Goal: Task Accomplishment & Management: Use online tool/utility

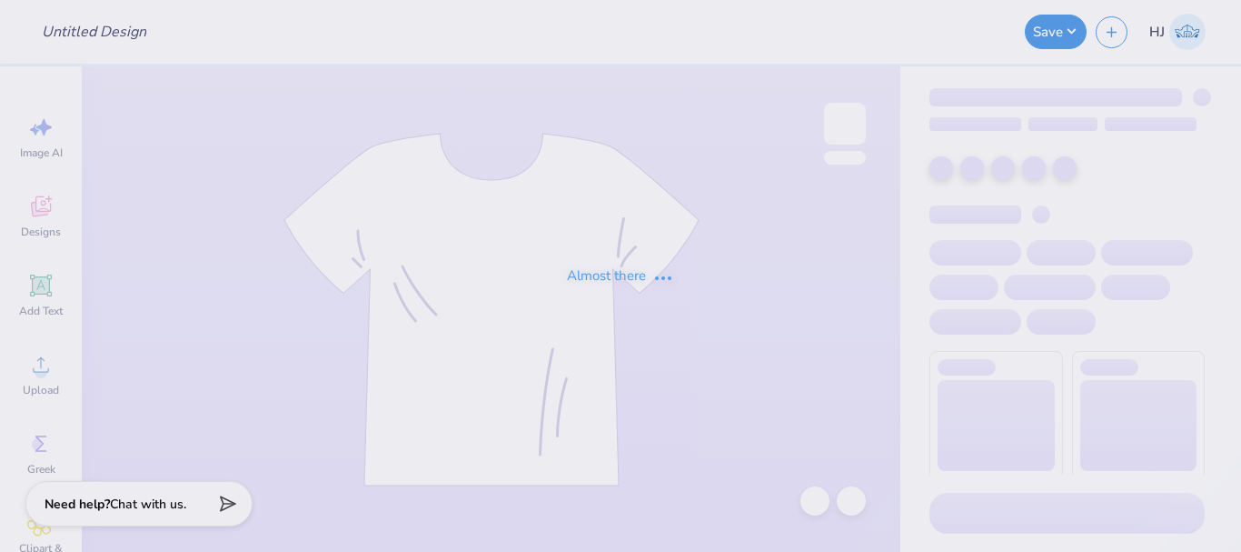
type input "[PERSON_NAME] : Notre Dame"
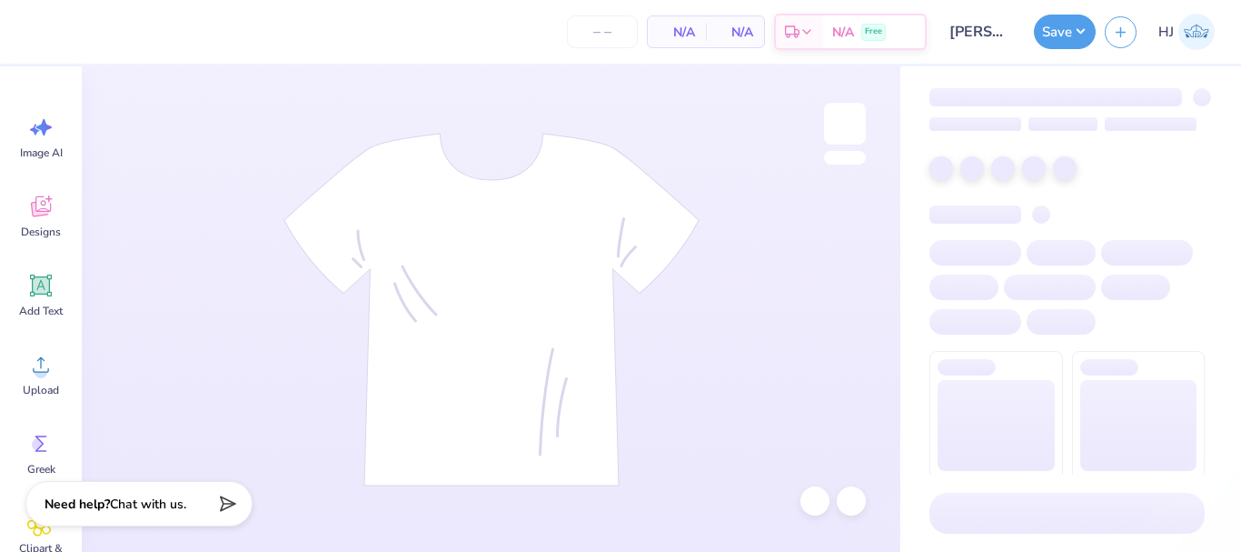
type input "24"
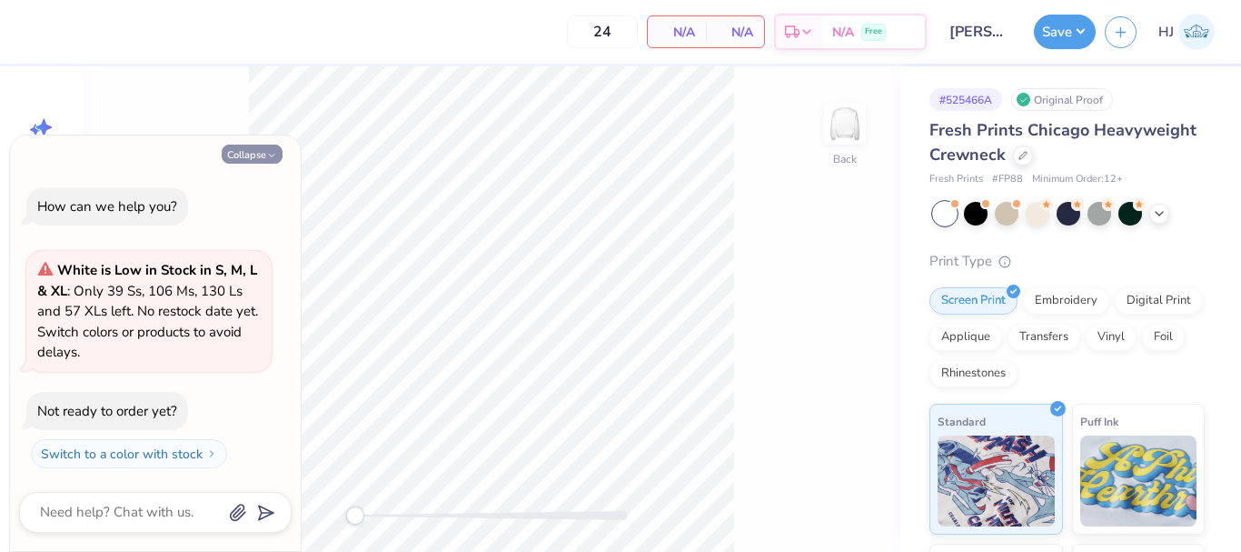
click at [256, 158] on button "Collapse" at bounding box center [252, 153] width 61 height 19
type textarea "x"
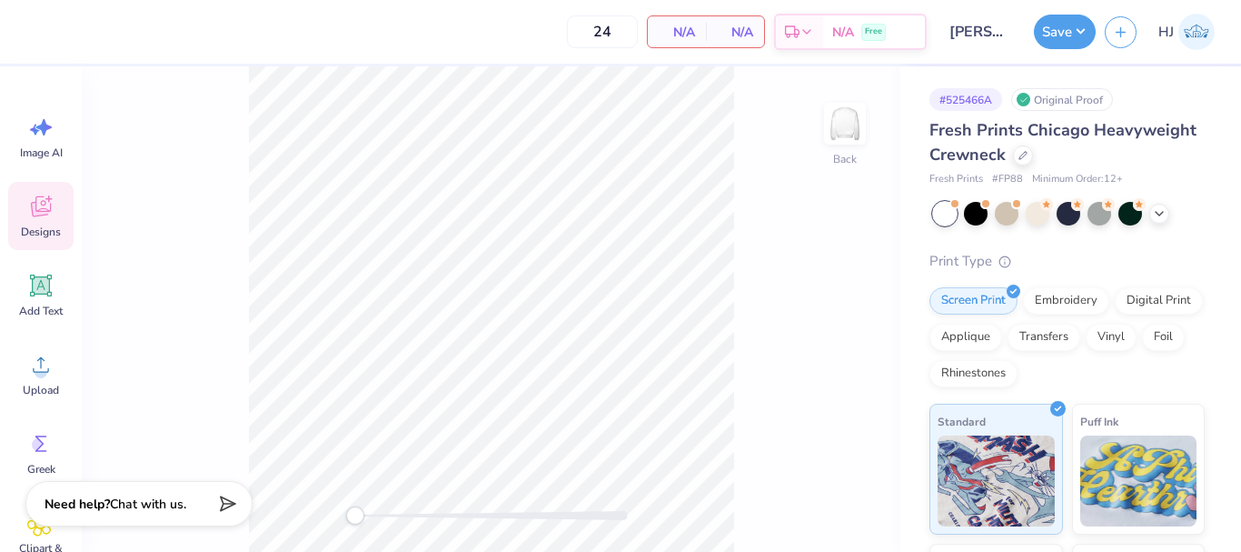
click at [44, 210] on icon at bounding box center [40, 206] width 27 height 27
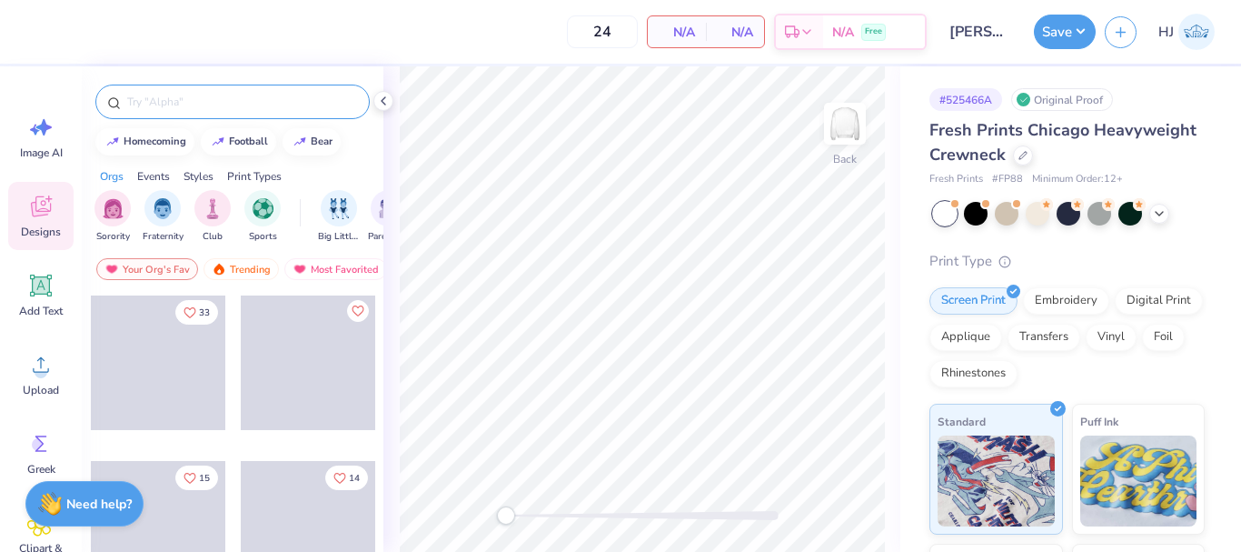
click at [292, 113] on div at bounding box center [232, 102] width 274 height 35
click at [296, 104] on input "text" at bounding box center [241, 102] width 233 height 18
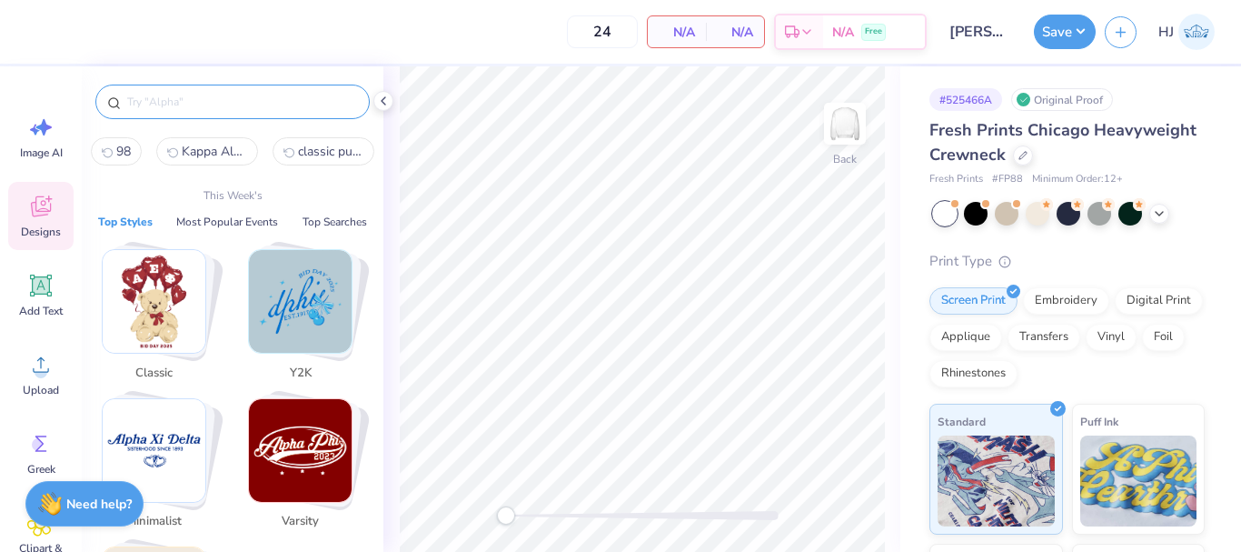
paste input "Chi Omega Teddy Bear With Love PR Crewneck"
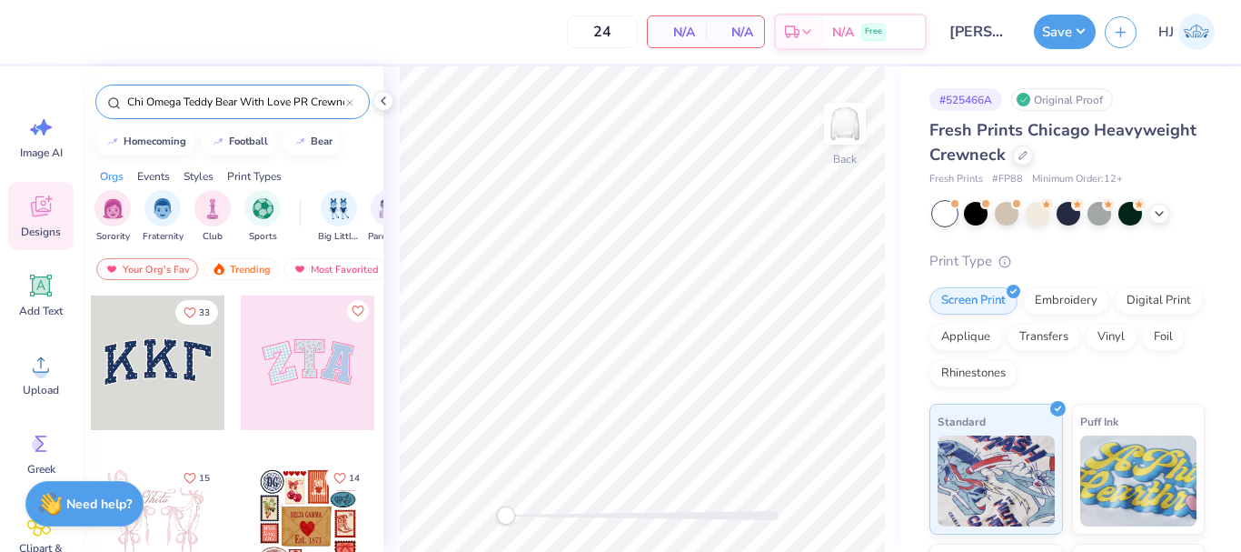
scroll to position [0, 17]
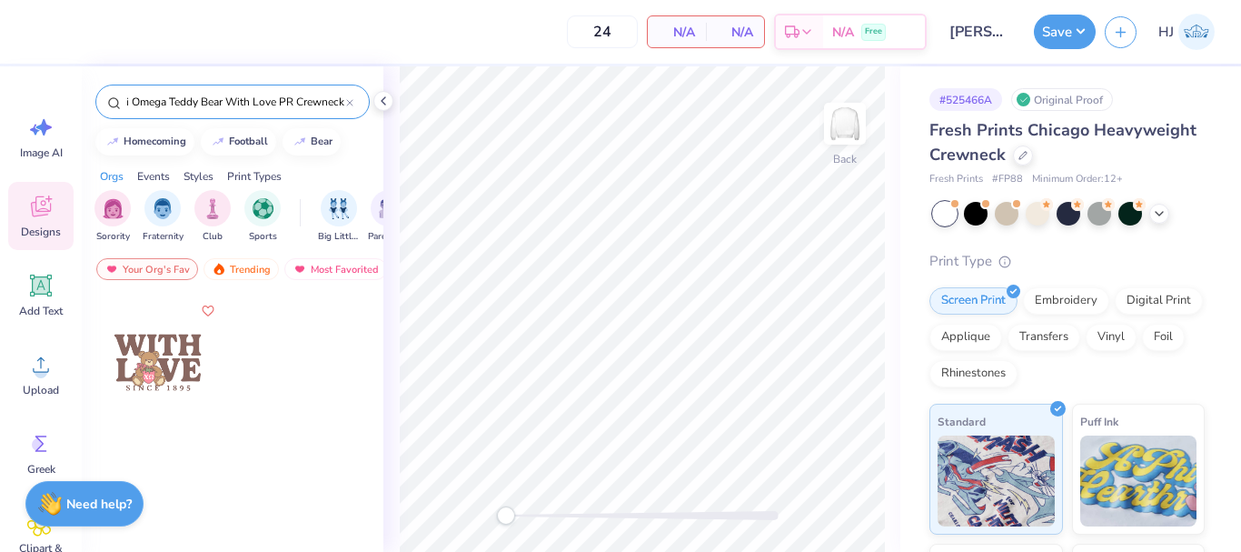
type input "Chi Omega Teddy Bear With Love PR Crewneck"
click at [165, 359] on div at bounding box center [158, 362] width 134 height 134
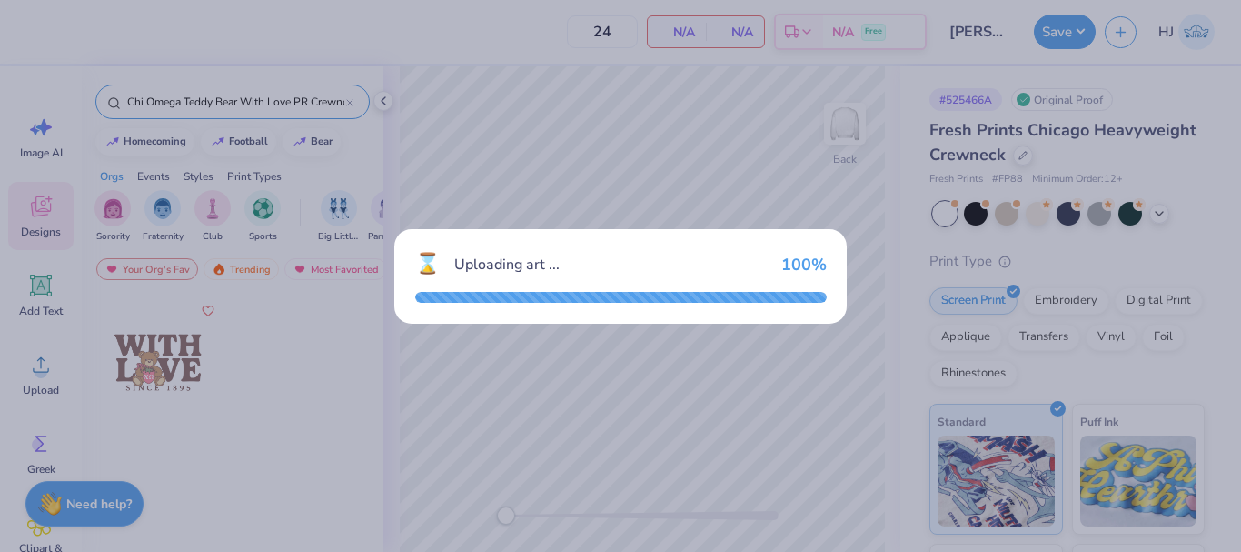
click at [681, 383] on div "⌛ Uploading art ... 100 %" at bounding box center [620, 276] width 1241 height 552
click at [681, 393] on div "⌛ Uploading art ... 100 %" at bounding box center [620, 276] width 1241 height 552
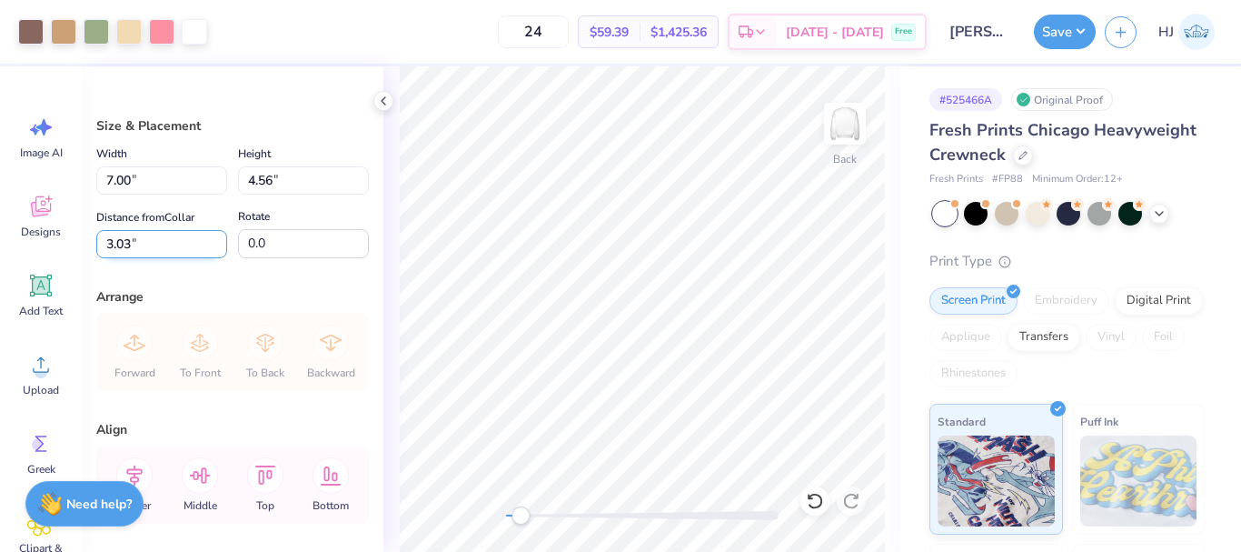
click at [184, 240] on input "3.03" at bounding box center [161, 244] width 131 height 28
type input "3"
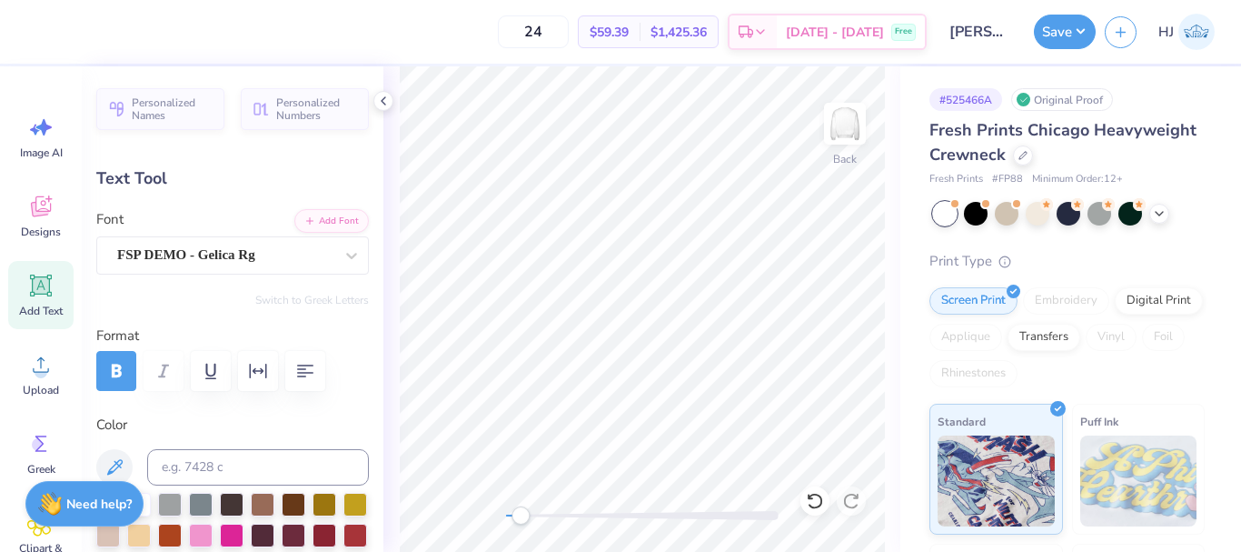
scroll to position [15, 2]
type textarea "WITH"
type input "3.52"
type input "1.88"
type input "4.94"
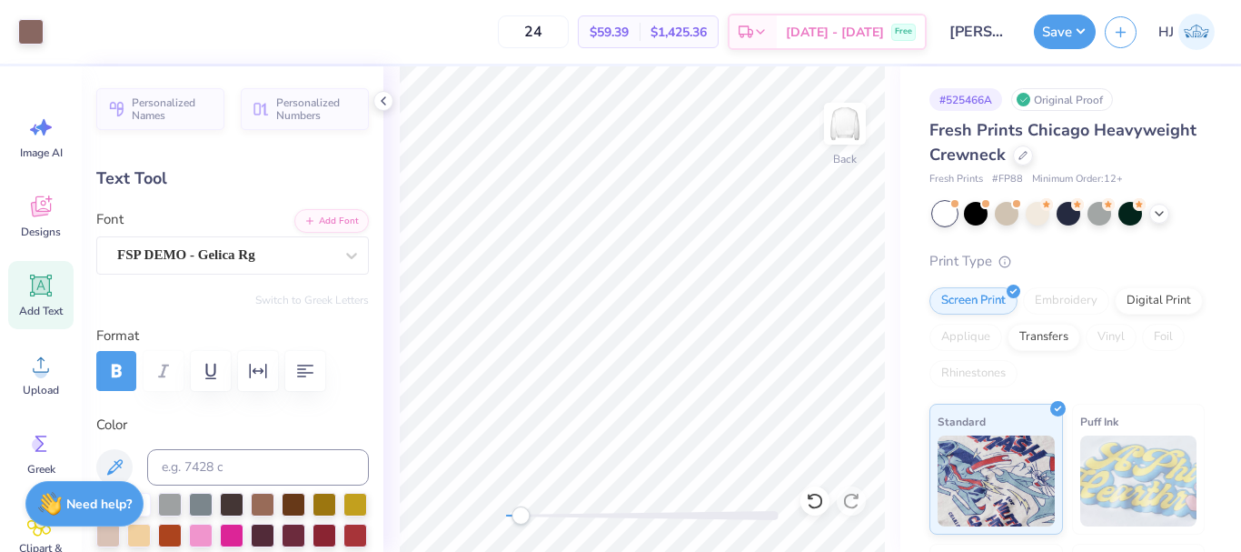
scroll to position [15, 3]
type input "1.56"
type input "1.84"
type textarea "i"
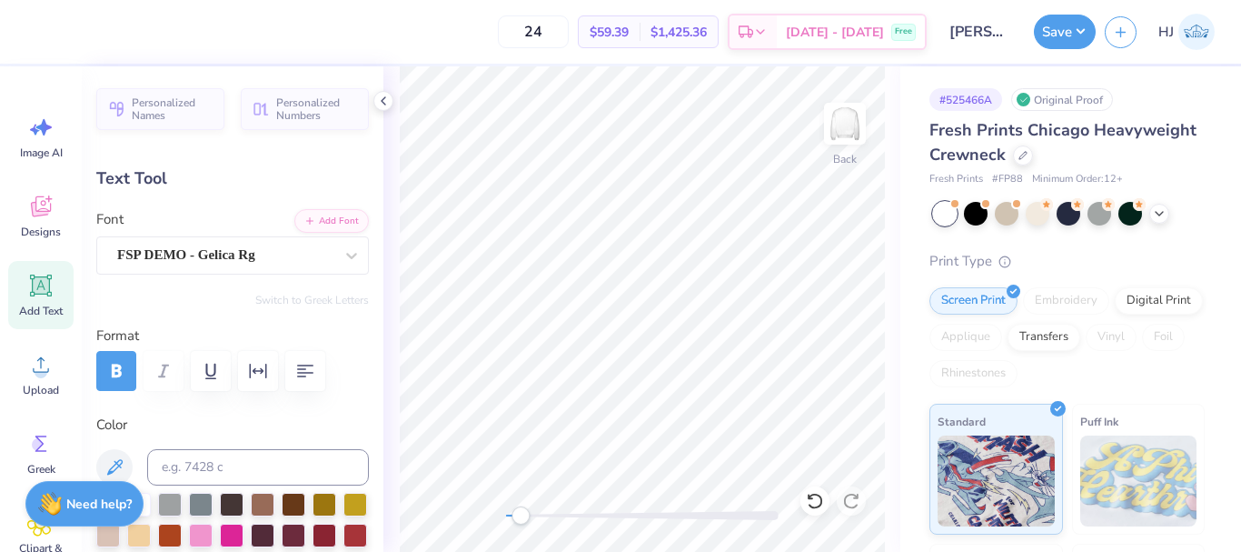
scroll to position [14, 3]
type textarea "L"
type input "7.00"
type input "1.73"
type input "3.00"
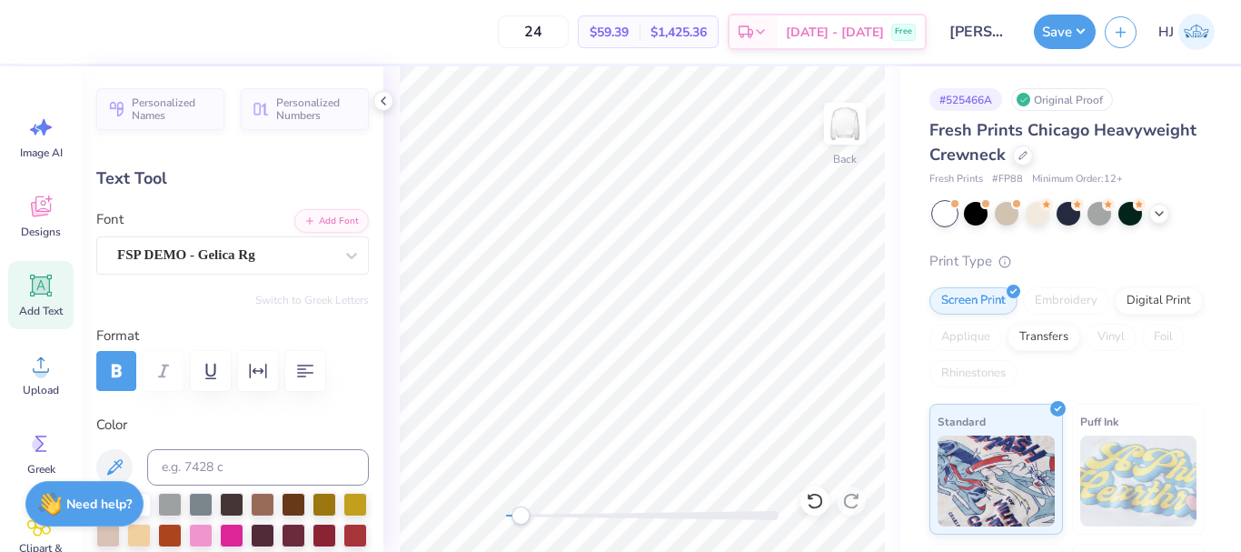
scroll to position [15, 2]
type textarea "IRISH"
type input "1.56"
type input "1.84"
type input "4.94"
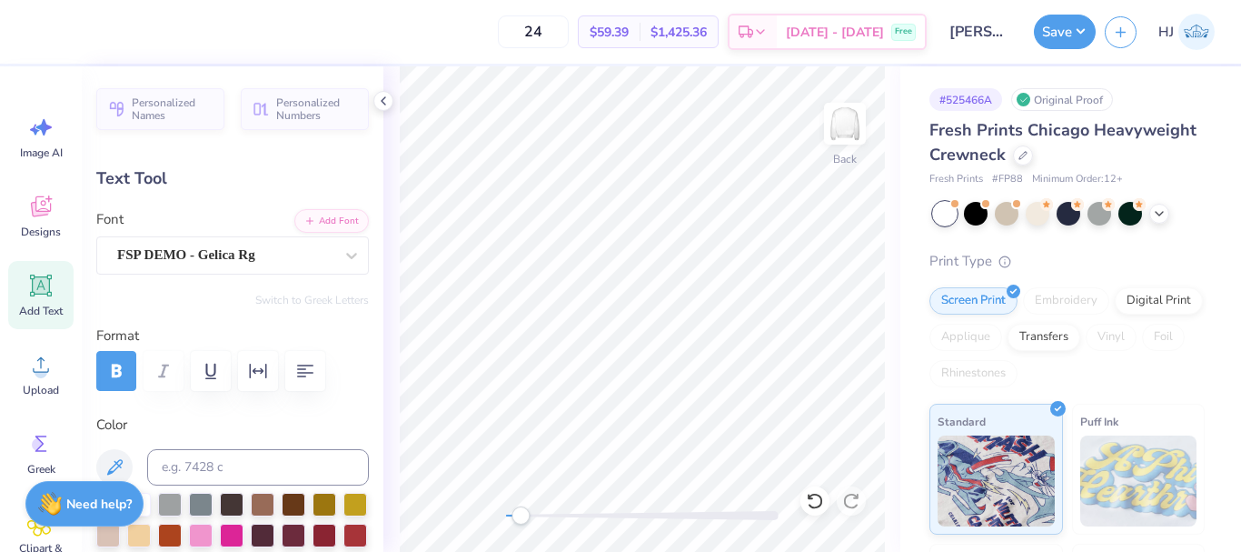
scroll to position [15, 2]
type textarea "G"
type input "3.52"
type input "1.88"
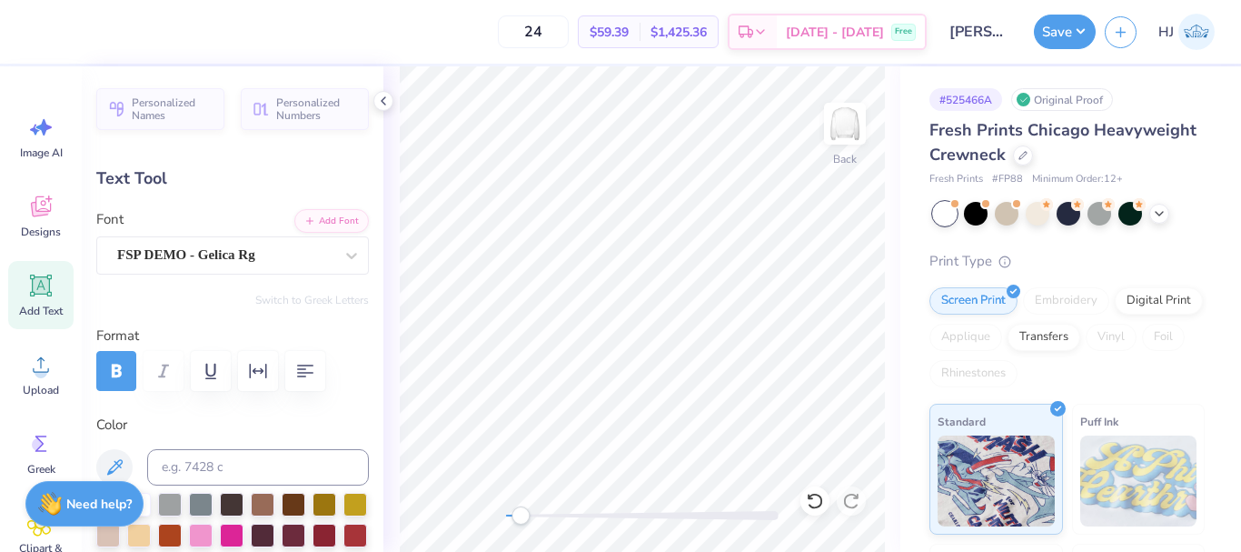
type textarea "RDEN"
type input "7.66"
type input "1.89"
type input "4.73"
type input "1.86"
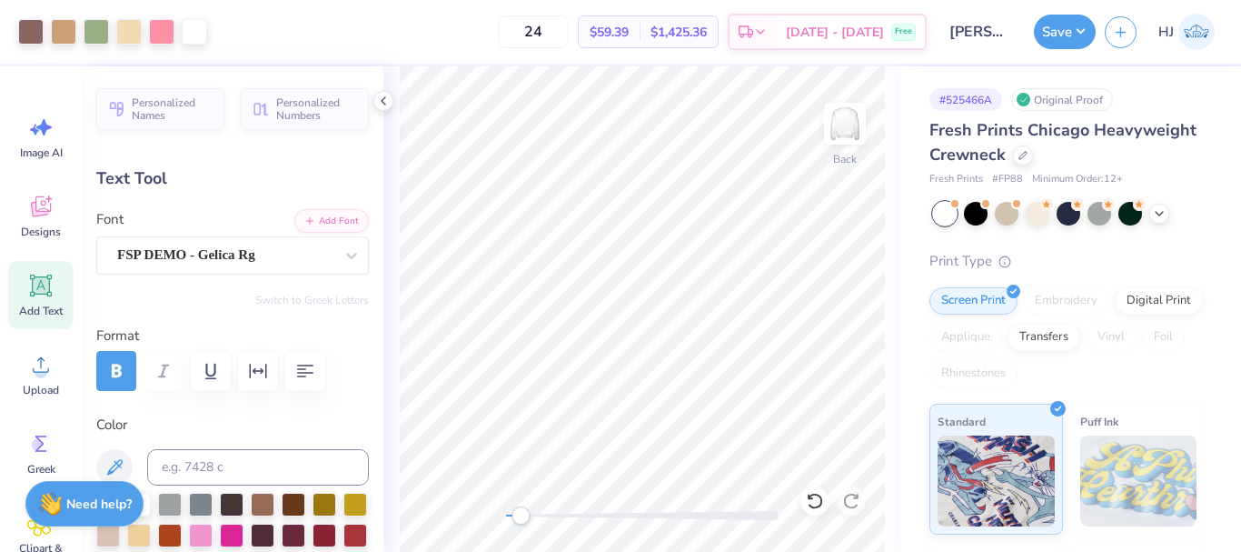
type input "1.95"
type input "4.88"
type input "1.86"
type input "1.95"
type input "4.88"
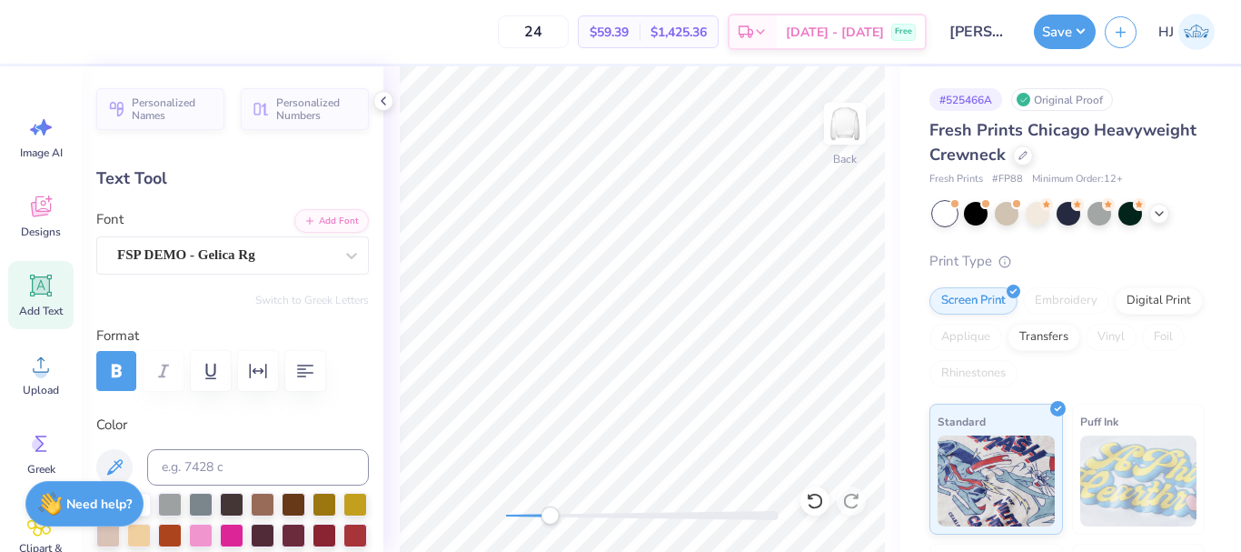
type input "7.66"
type input "1.89"
type input "5.01"
type input "7.23"
type input "1.80"
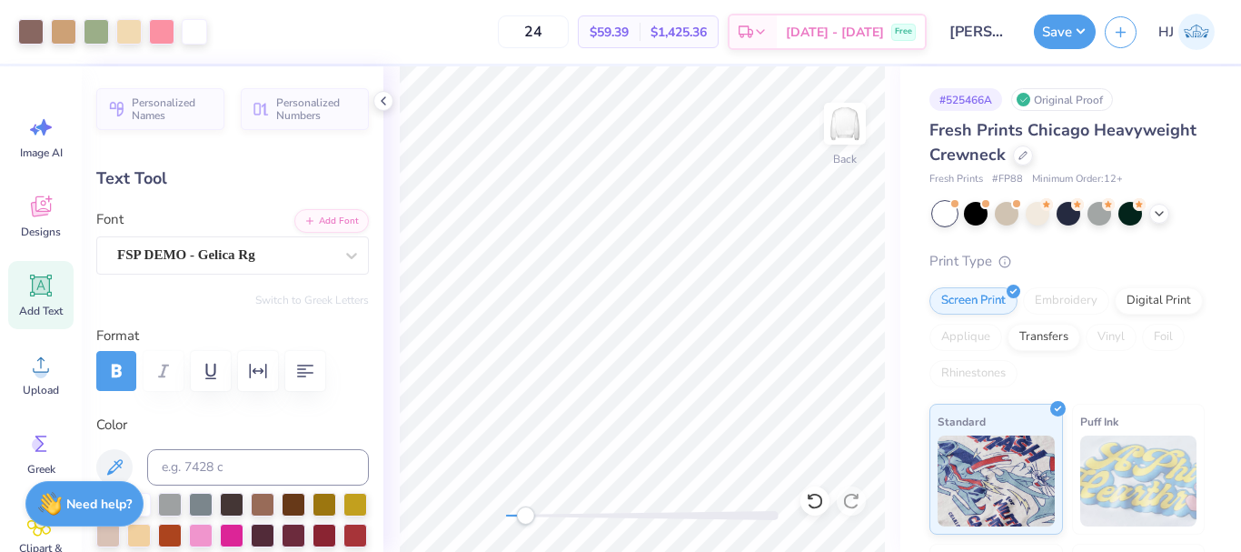
type input "2.86"
type input "7.60"
type input "1.89"
type input "2.77"
click at [813, 503] on icon at bounding box center [815, 501] width 18 height 18
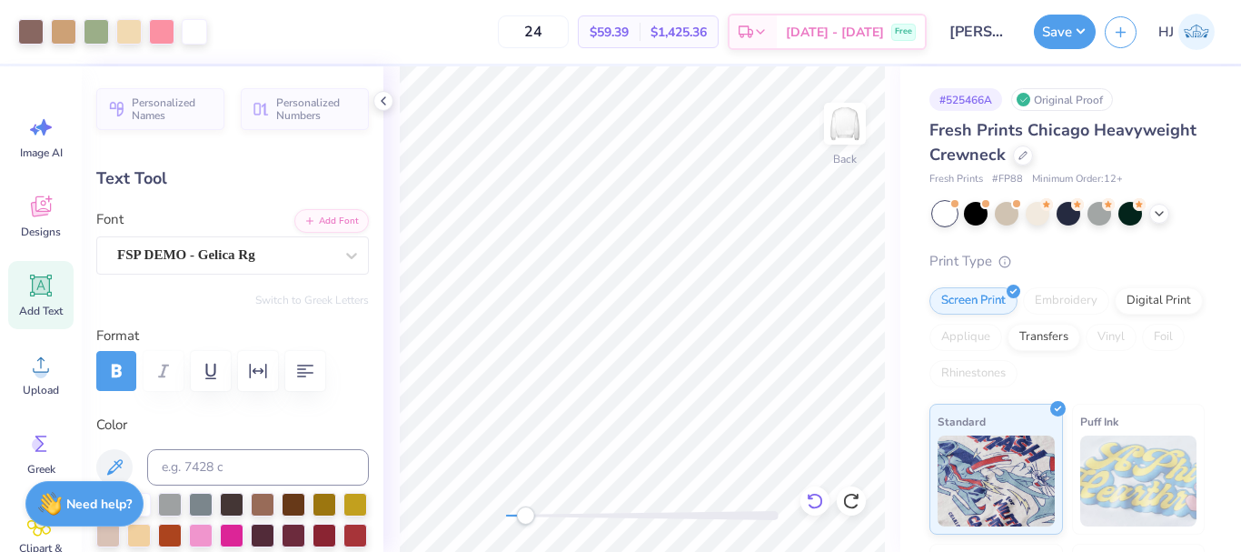
type input "7.66"
type input "5.01"
type textarea "RDENS"
type input "9.40"
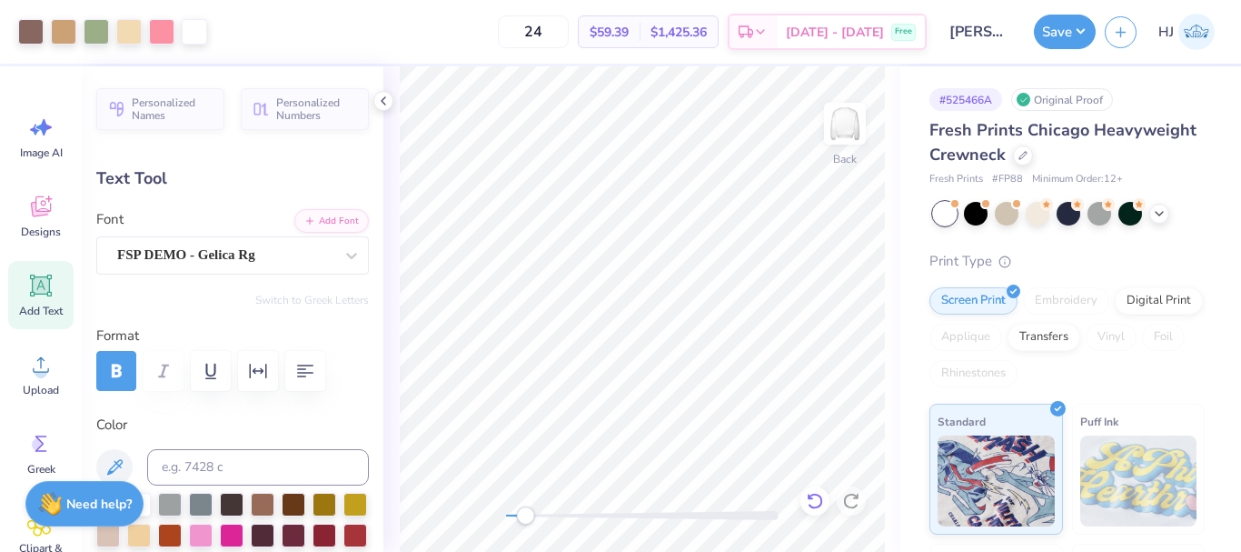
type input "1.95"
type input "4.98"
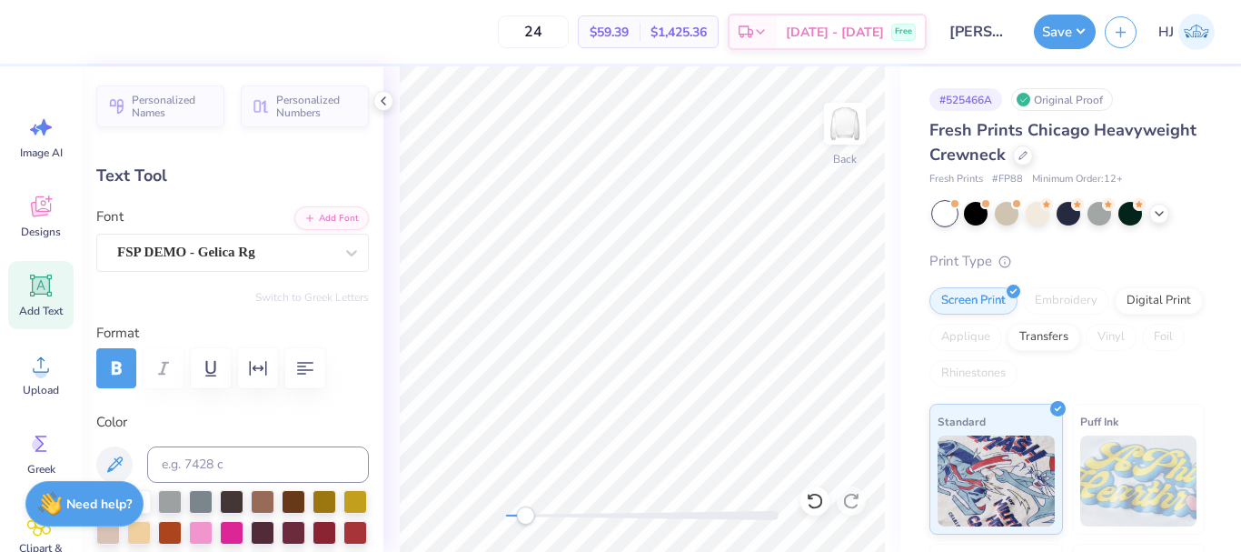
scroll to position [0, 0]
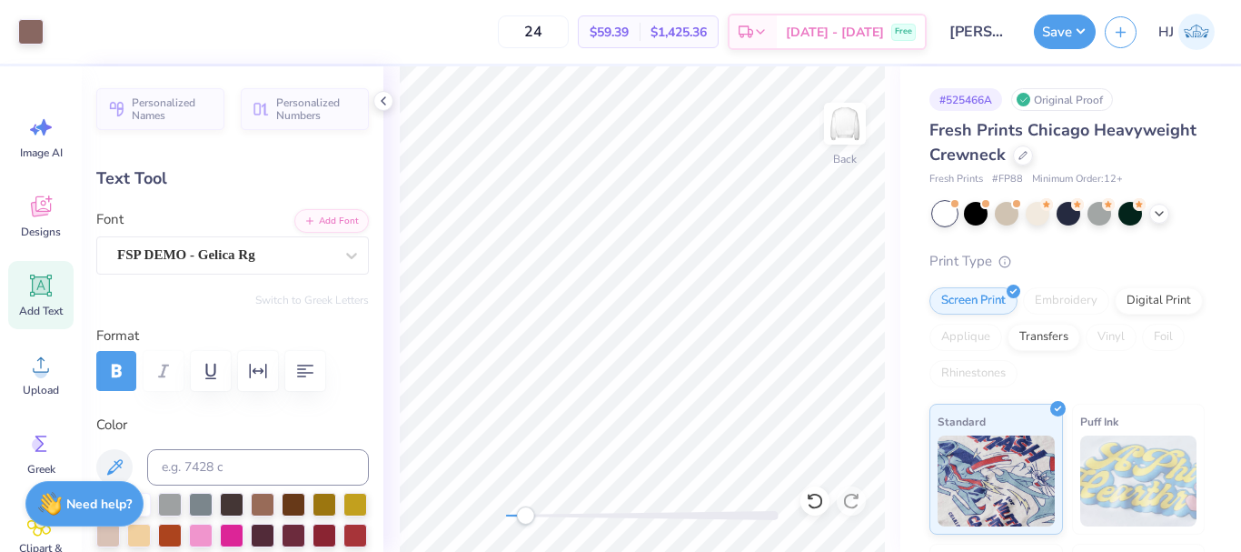
type input "1.86"
type input "5.01"
type input "9.40"
type input "4.98"
type input "5.20"
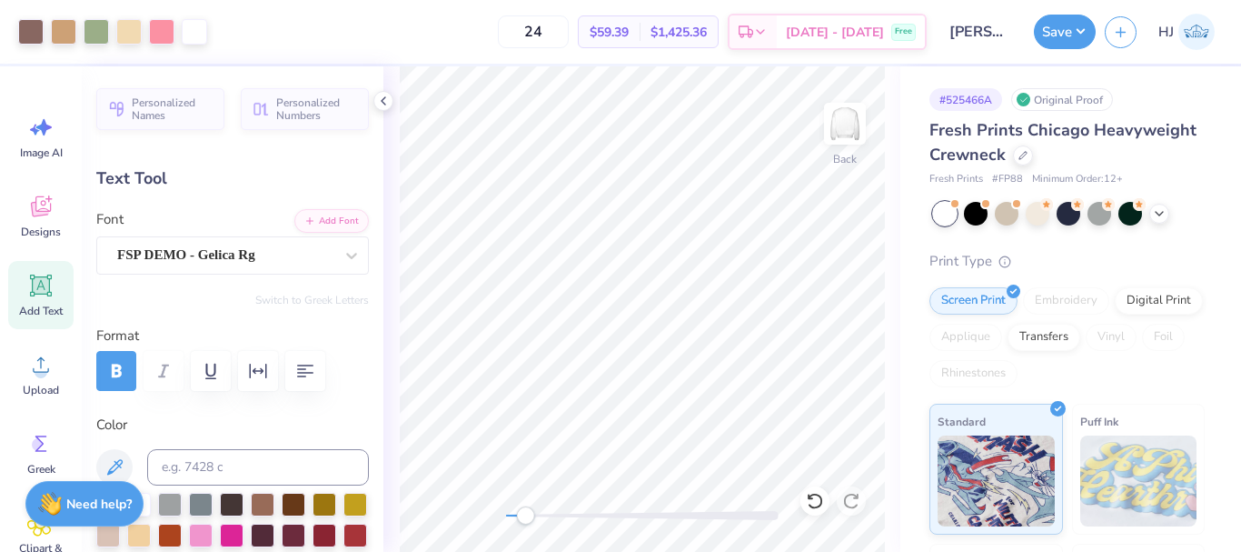
type input "0.44"
type input "7.11"
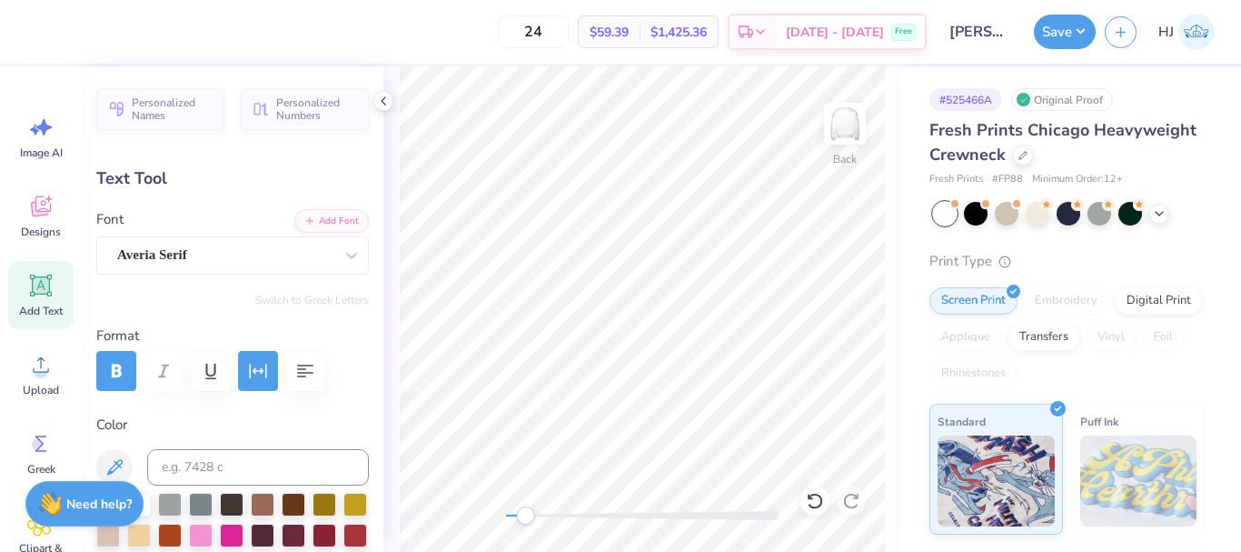
scroll to position [15, 5]
type textarea "SINCE [DATE]"
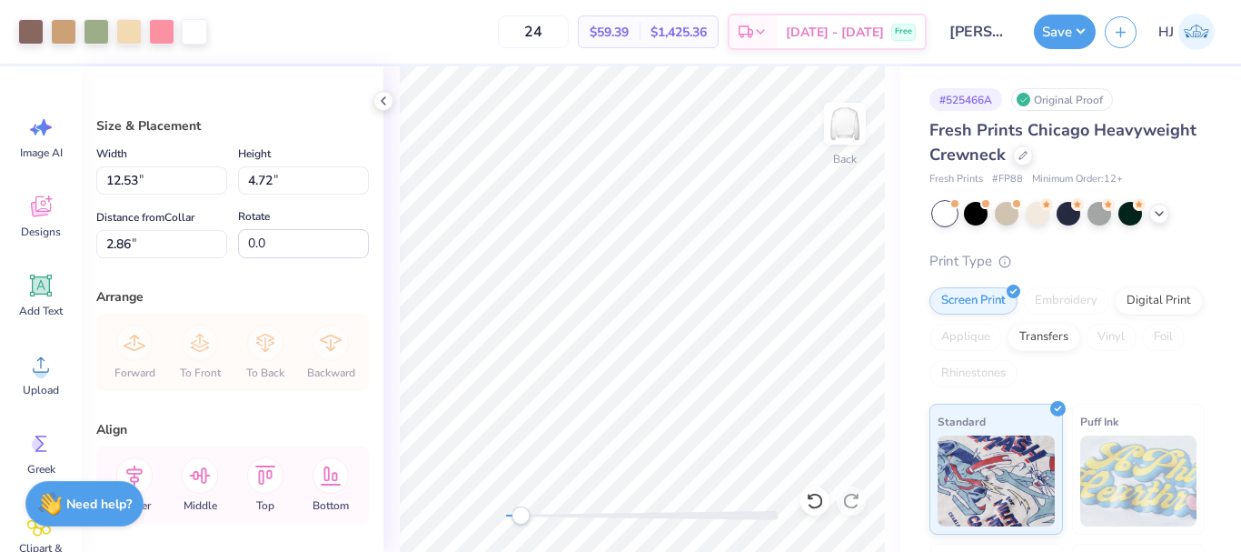
type input "3.00"
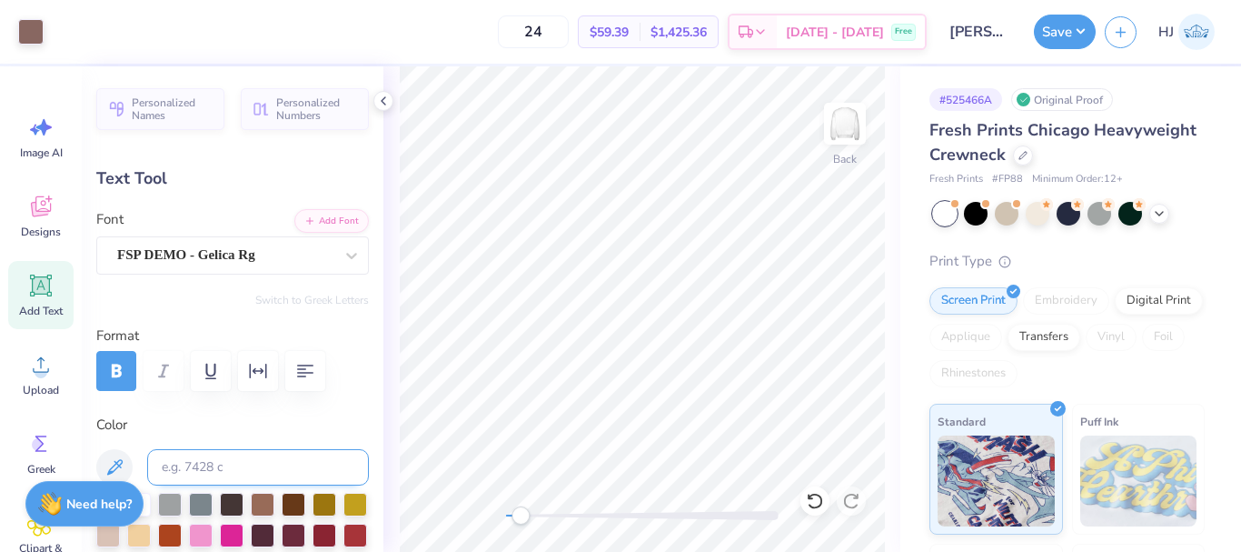
type input "7.23"
type input "1.80"
type input "3.00"
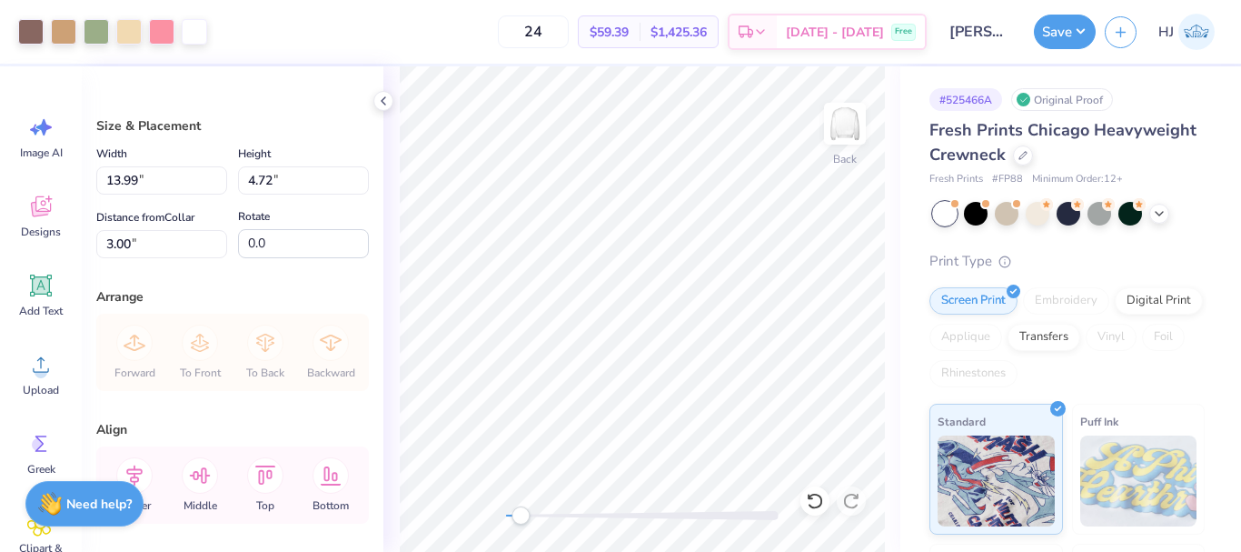
type input "7.22"
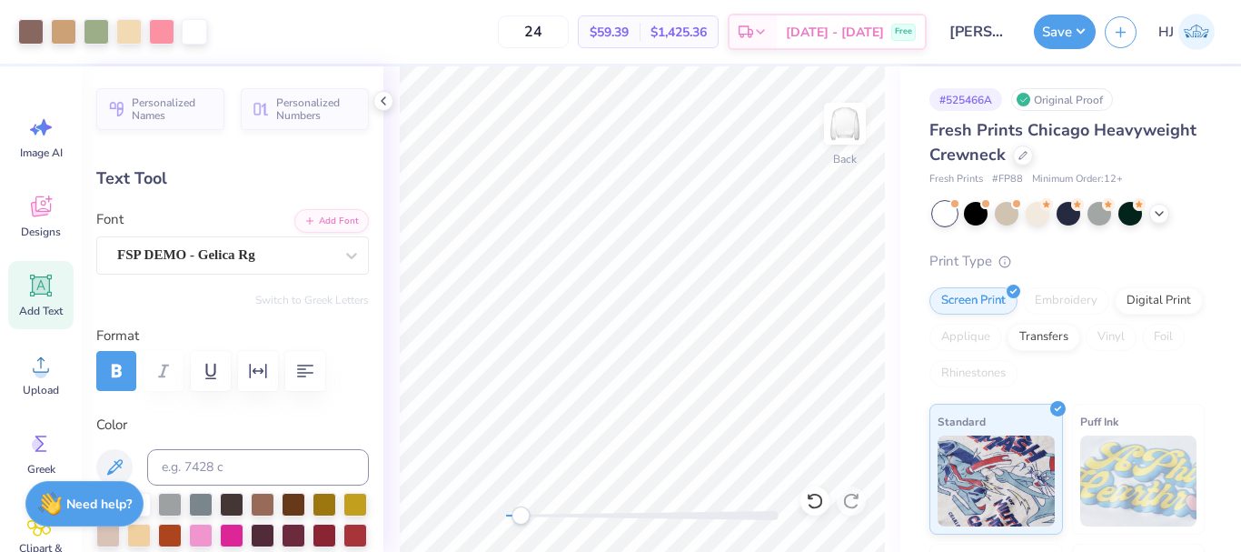
type input "9.92"
type input "2.46"
type input "6.56"
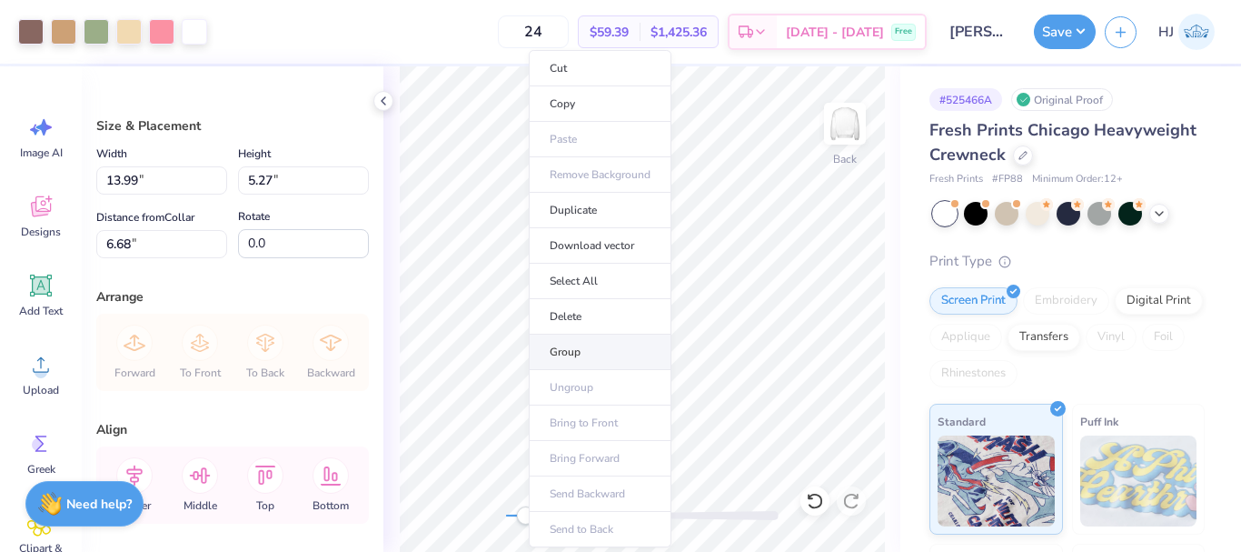
click at [576, 354] on li "Group" at bounding box center [600, 351] width 143 height 35
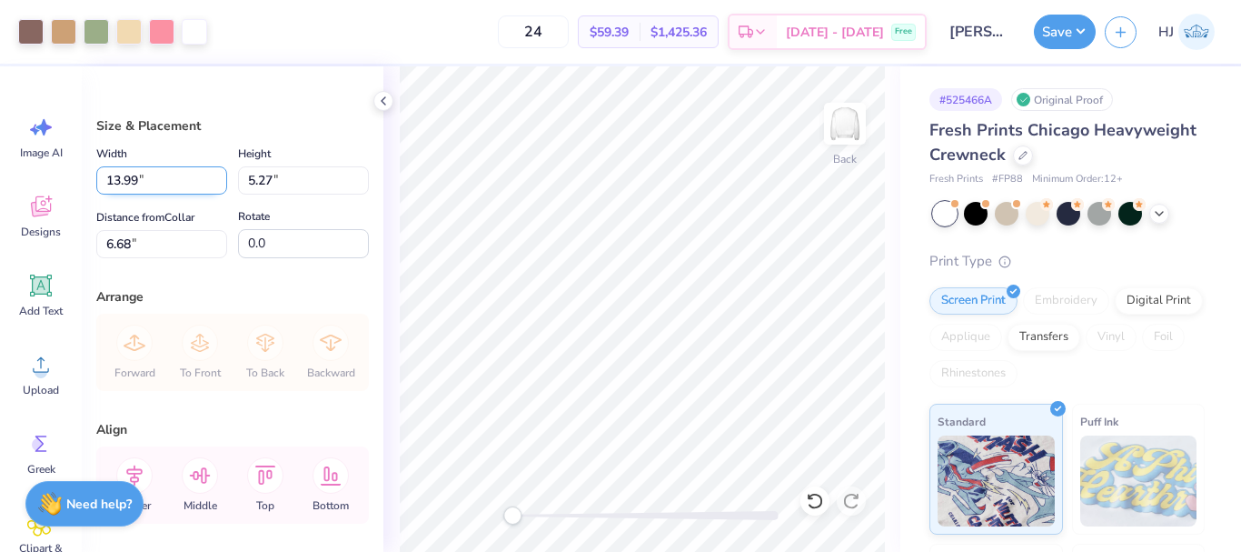
click at [154, 176] on input "13.99" at bounding box center [161, 180] width 131 height 28
type input "10.00"
type input "3.77"
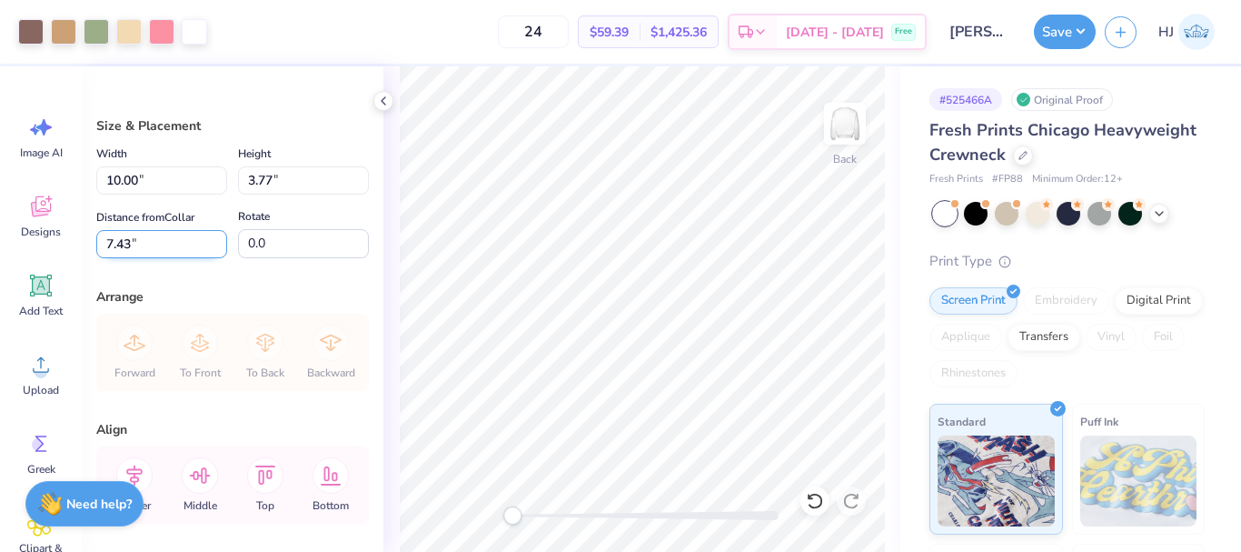
click at [165, 243] on input "7.43" at bounding box center [161, 244] width 131 height 28
type input "3"
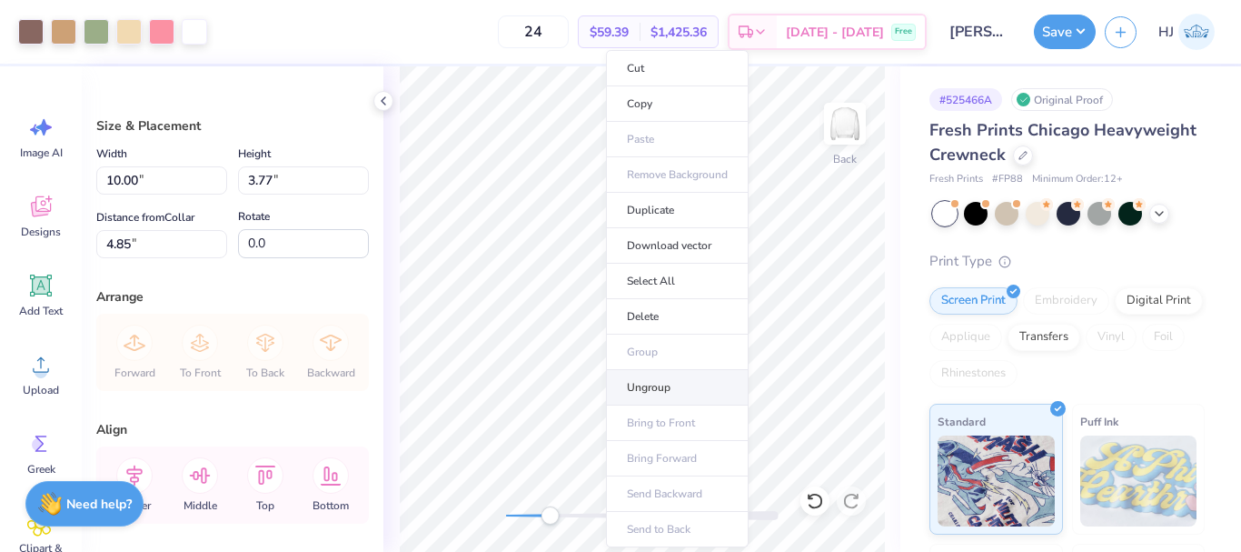
click at [651, 391] on li "Ungroup" at bounding box center [677, 387] width 143 height 35
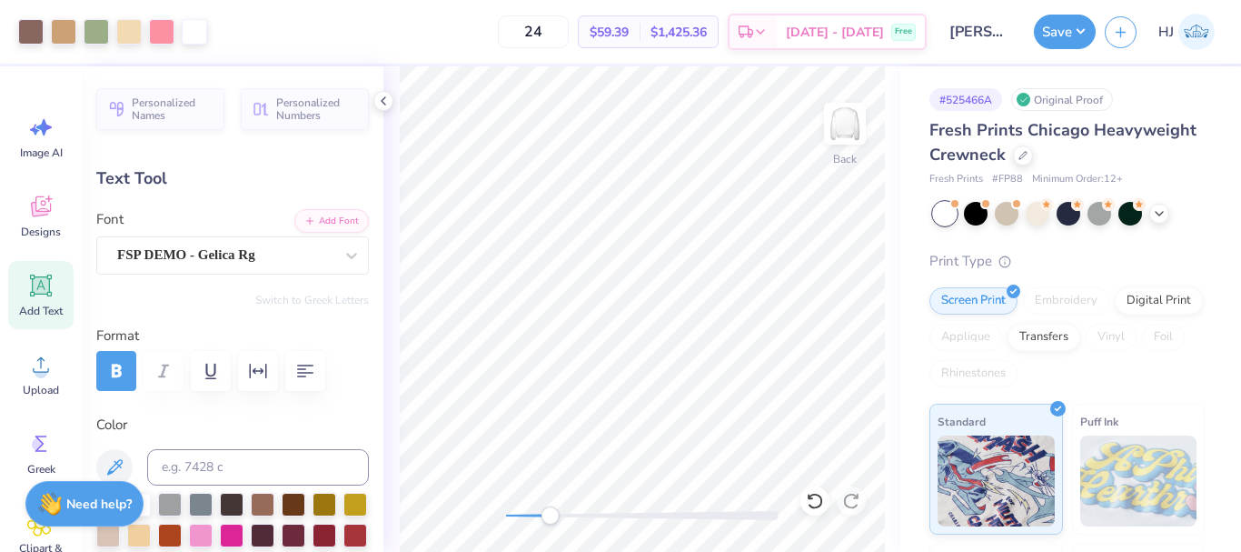
type input "9.95"
type input "2.47"
type input "4.16"
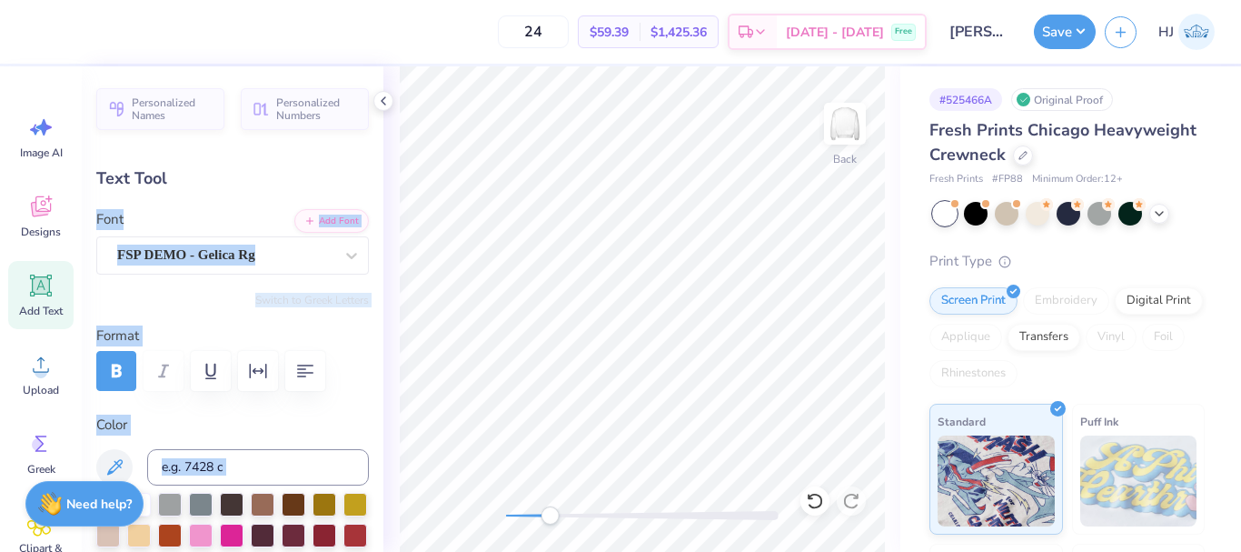
drag, startPoint x: 382, startPoint y: 168, endPoint x: 381, endPoint y: 147, distance: 20.9
click at [381, 147] on div "24 $59.39 Per Item $1,425.36 Total Est. Delivery [DATE] - [DATE] Free Design Ti…" at bounding box center [620, 276] width 1241 height 552
click at [303, 182] on div "Text Tool" at bounding box center [232, 178] width 273 height 25
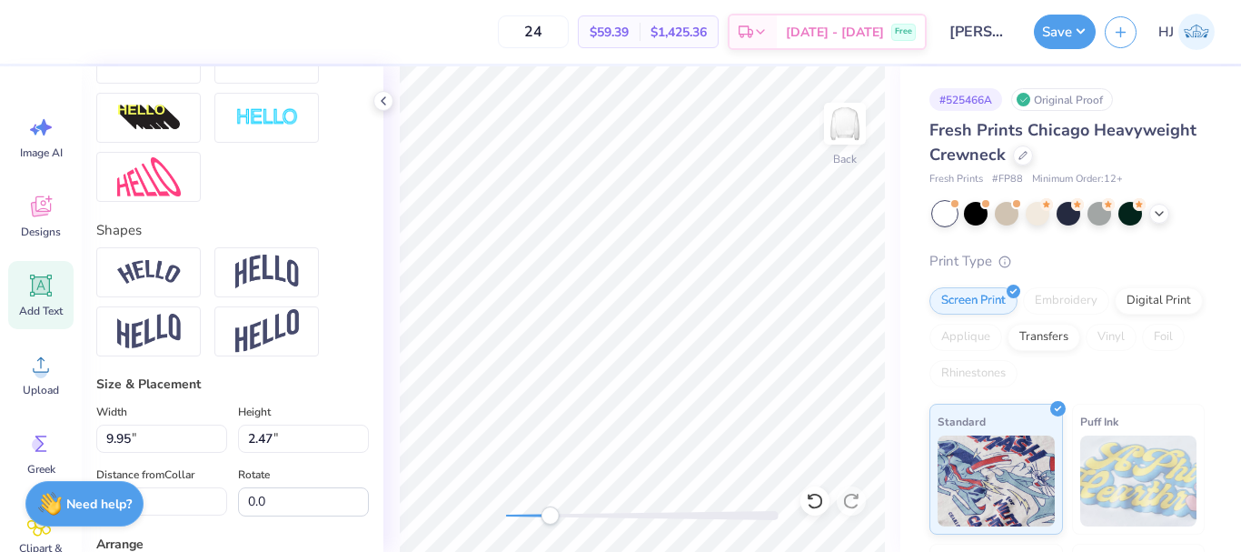
scroll to position [980, 0]
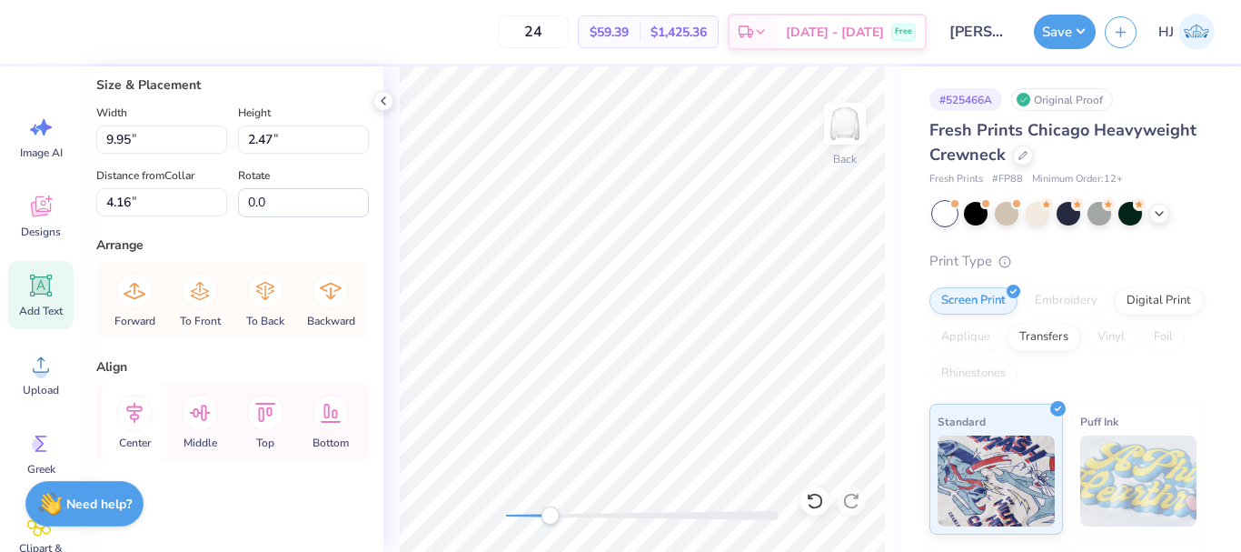
click at [144, 406] on icon at bounding box center [134, 412] width 36 height 36
type input "3.70"
type input "0.32"
type input "8.32"
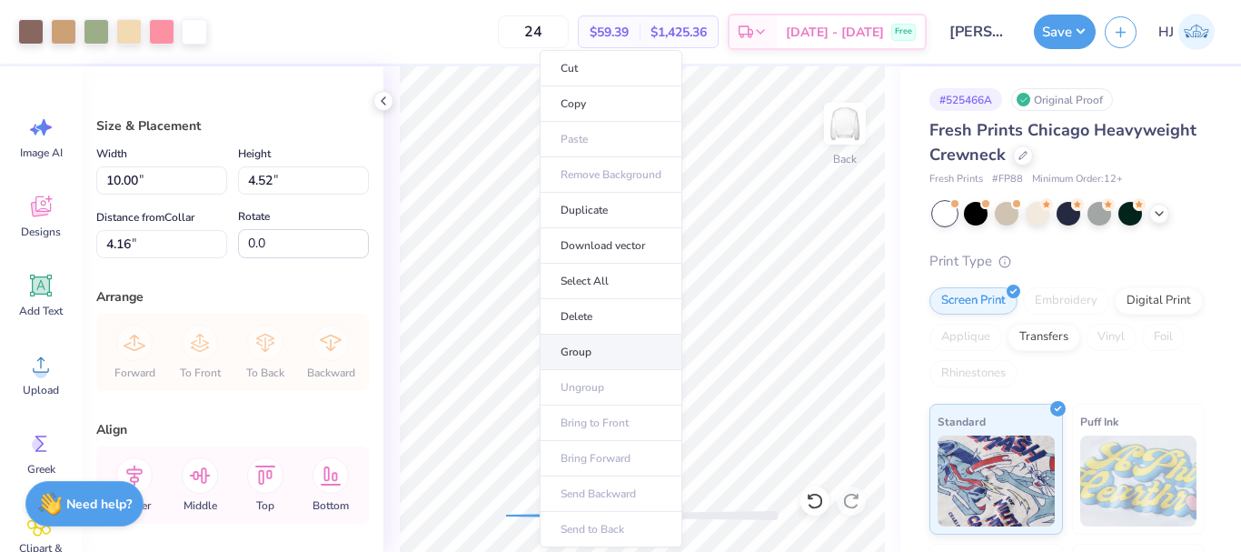
click at [580, 353] on li "Group" at bounding box center [611, 351] width 143 height 35
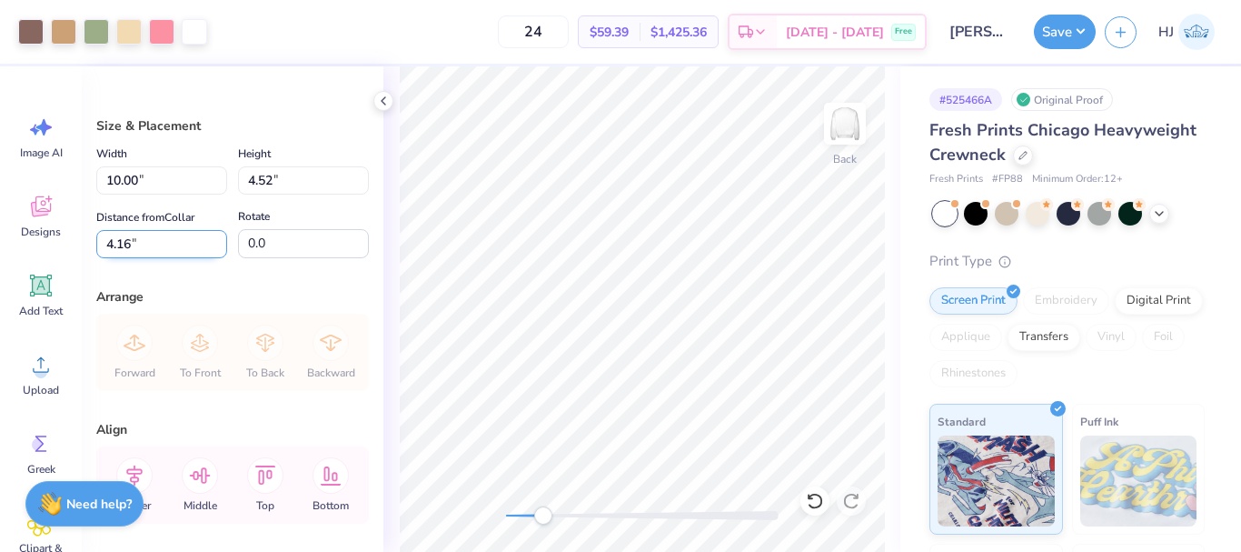
click at [145, 230] on input "4.16" at bounding box center [161, 244] width 131 height 28
type input "3"
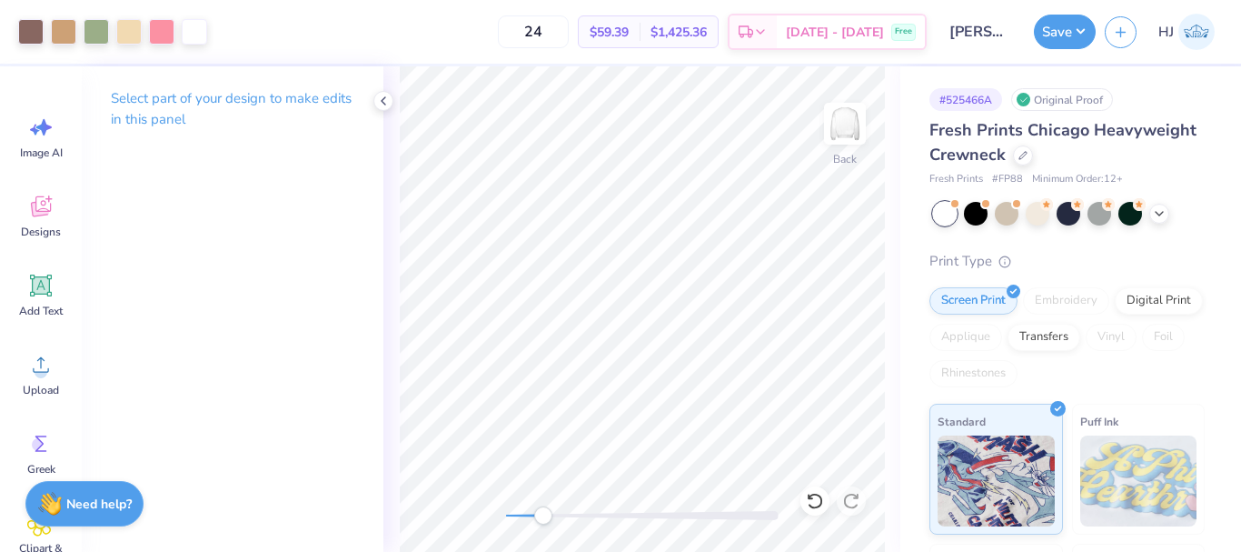
click at [1058, 9] on div "Save HJ" at bounding box center [1137, 32] width 207 height 64
click at [1065, 22] on button "Save" at bounding box center [1065, 29] width 62 height 35
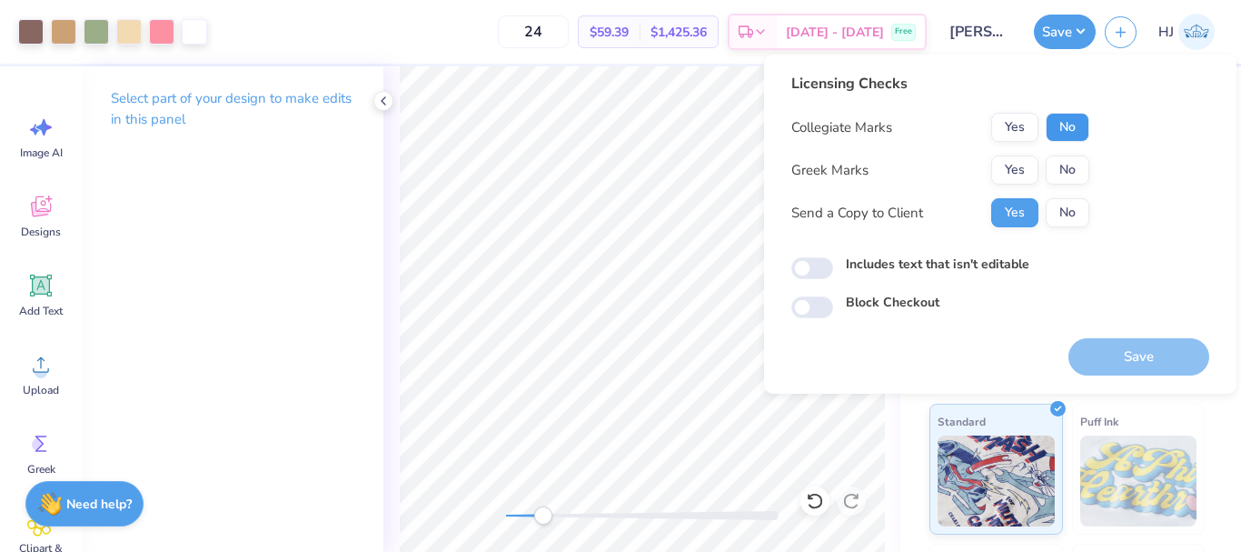
click at [1081, 121] on button "No" at bounding box center [1068, 127] width 44 height 29
click at [1074, 162] on button "No" at bounding box center [1068, 169] width 44 height 29
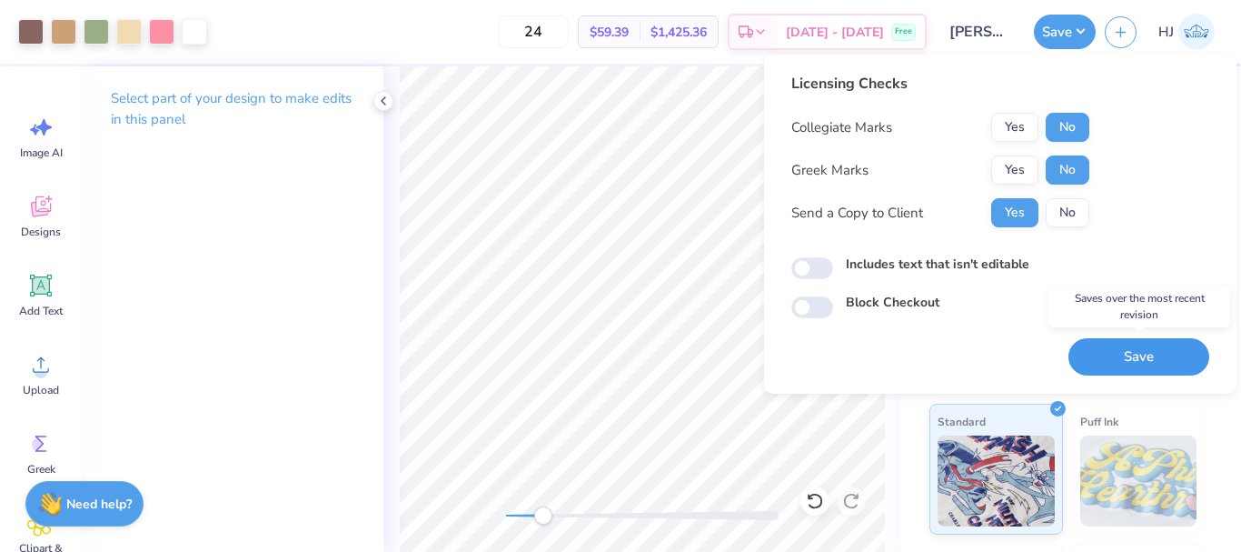
click at [1132, 354] on button "Save" at bounding box center [1139, 356] width 141 height 37
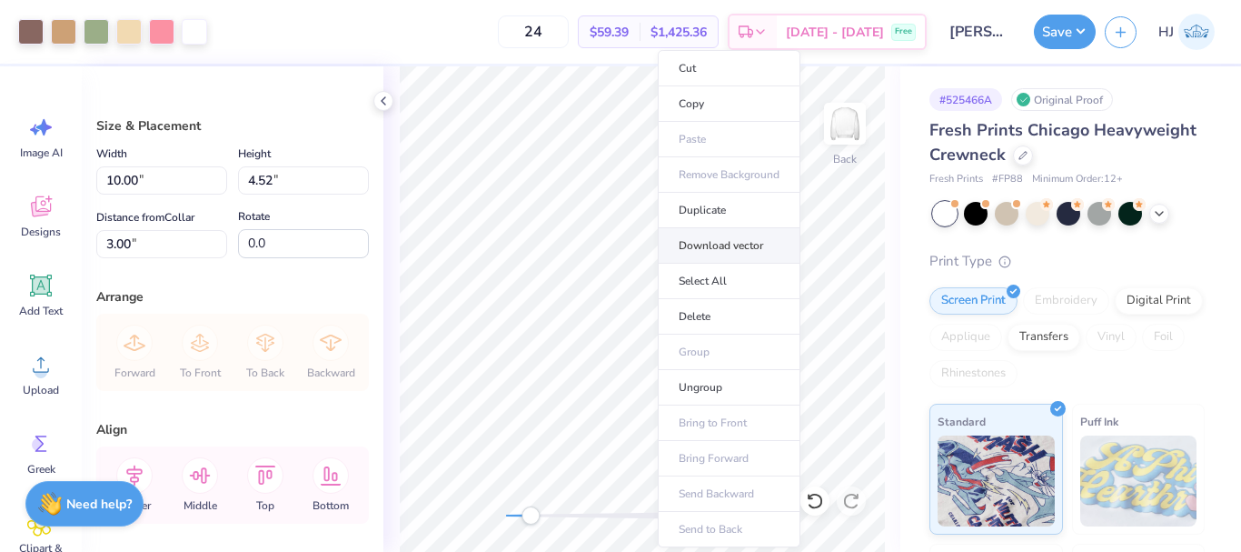
click at [739, 250] on li "Download vector" at bounding box center [729, 245] width 143 height 35
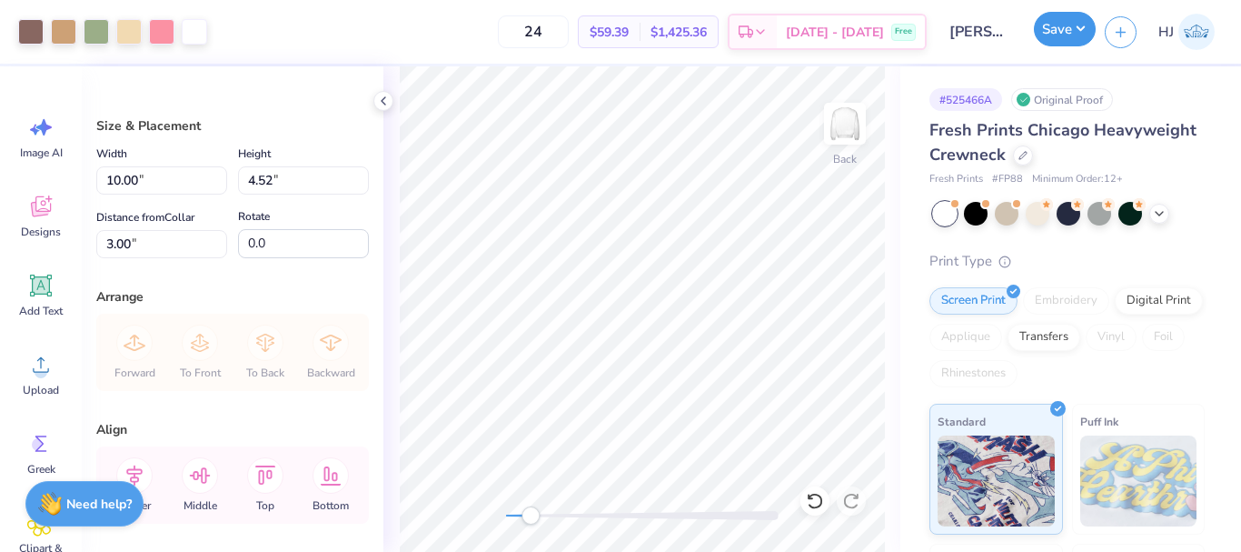
click at [1071, 35] on button "Save" at bounding box center [1065, 29] width 62 height 35
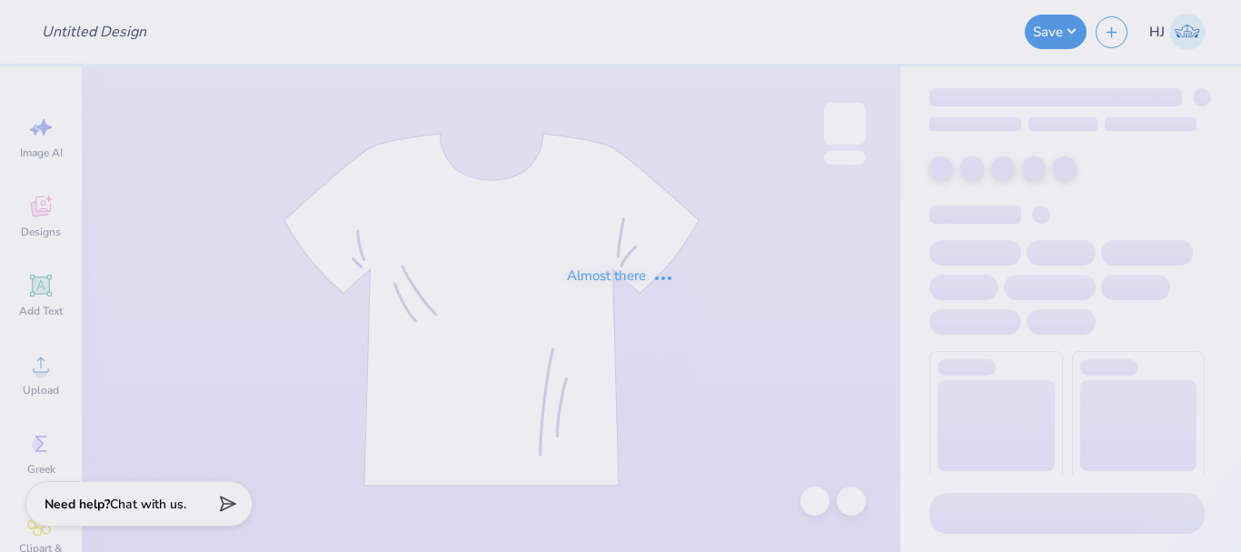
type input "[PERSON_NAME] : Notre Dame"
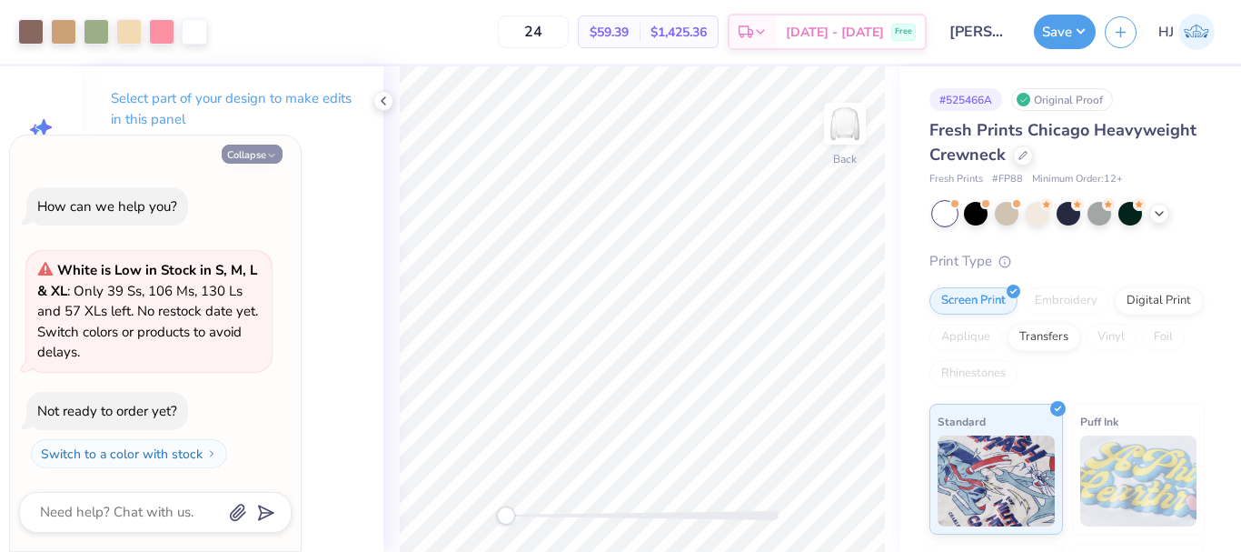
click at [252, 148] on button "Collapse" at bounding box center [252, 153] width 61 height 19
type textarea "x"
